Goal: Find specific page/section: Find specific page/section

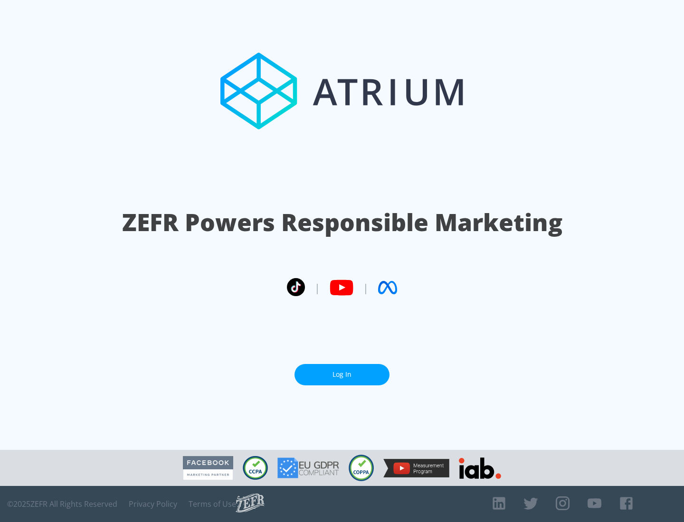
click at [342, 371] on link "Log In" at bounding box center [341, 374] width 95 height 21
